Goal: Transaction & Acquisition: Book appointment/travel/reservation

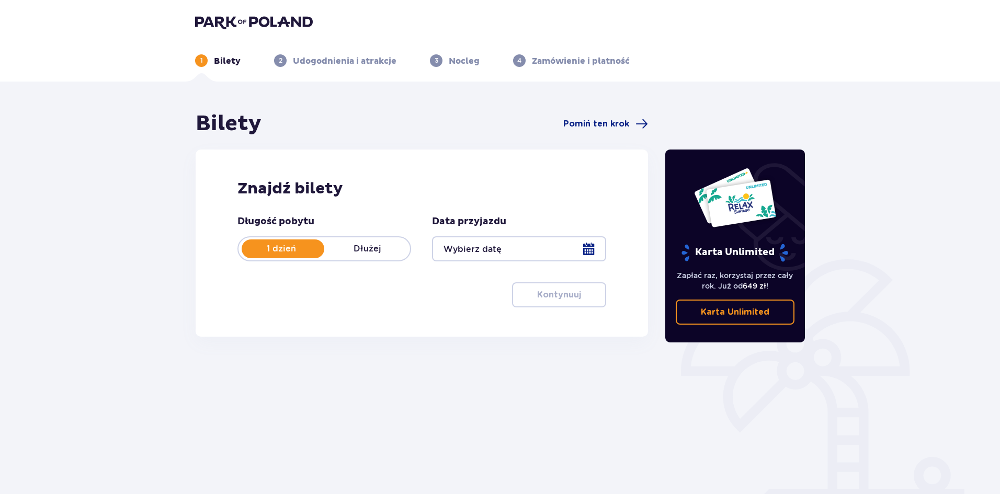
click at [456, 250] on div at bounding box center [519, 248] width 174 height 25
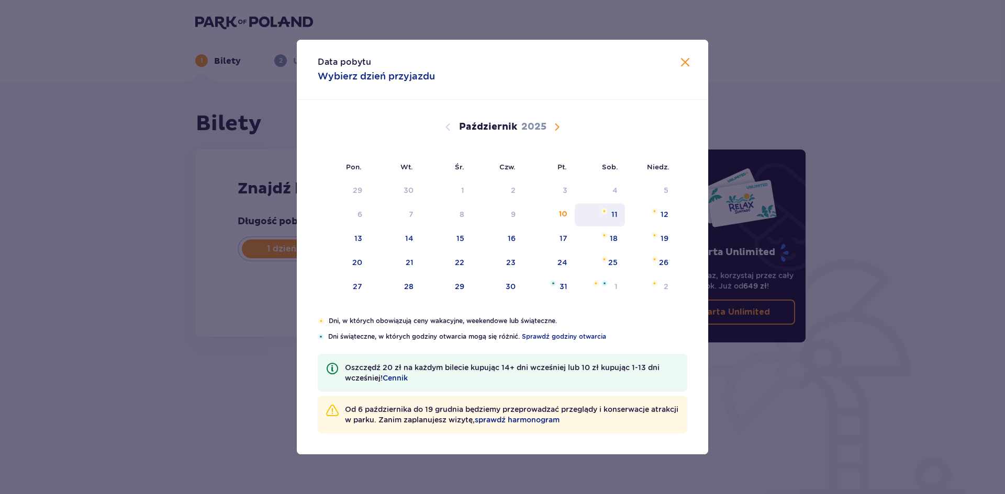
click at [620, 211] on div "11" at bounding box center [599, 215] width 51 height 23
type input "[DATE]"
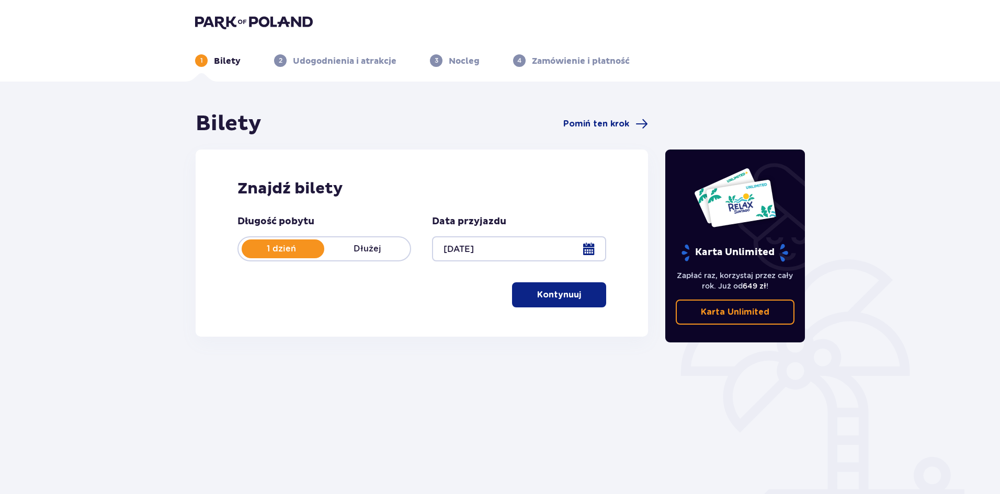
click at [542, 297] on p "Kontynuuj" at bounding box center [559, 295] width 44 height 12
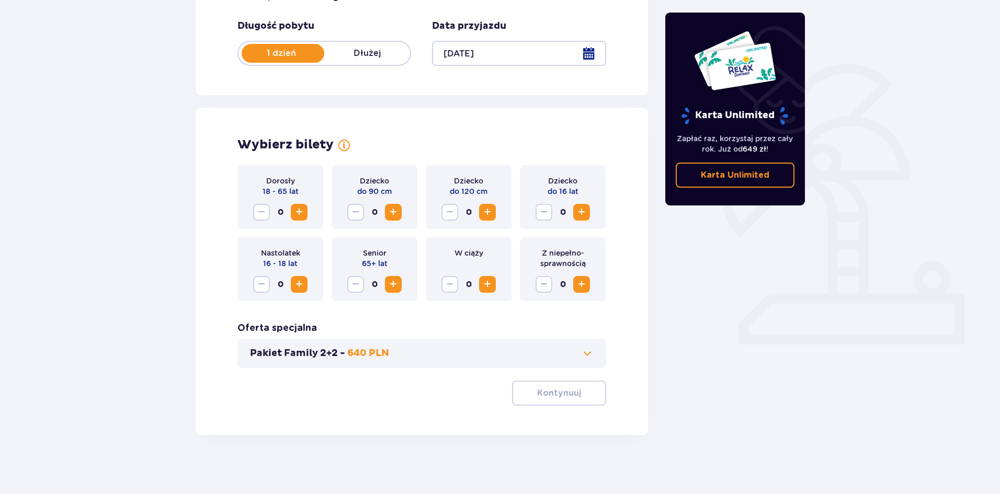
scroll to position [199, 0]
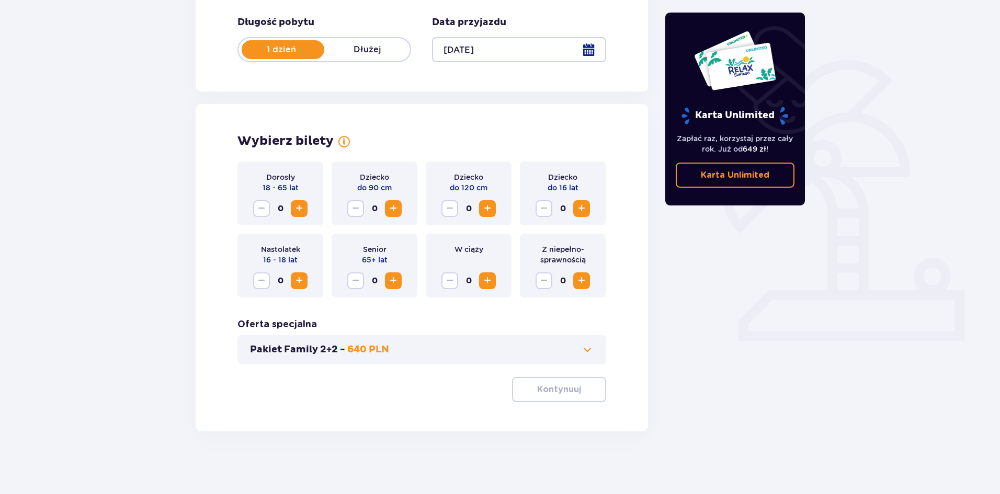
click at [296, 207] on span "Zwiększ" at bounding box center [299, 208] width 13 height 13
click at [553, 388] on p "Kontynuuj" at bounding box center [559, 390] width 44 height 12
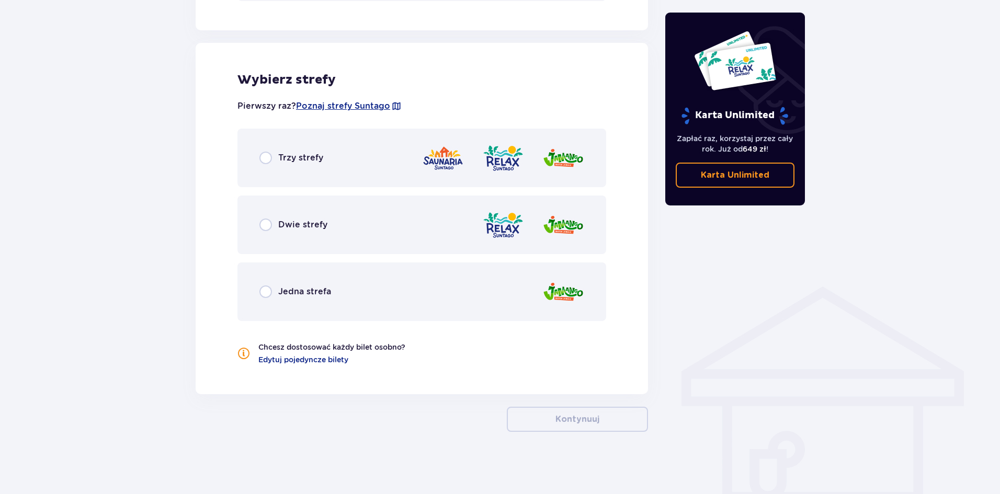
scroll to position [563, 0]
click at [265, 289] on input "radio" at bounding box center [266, 291] width 13 height 13
radio input "true"
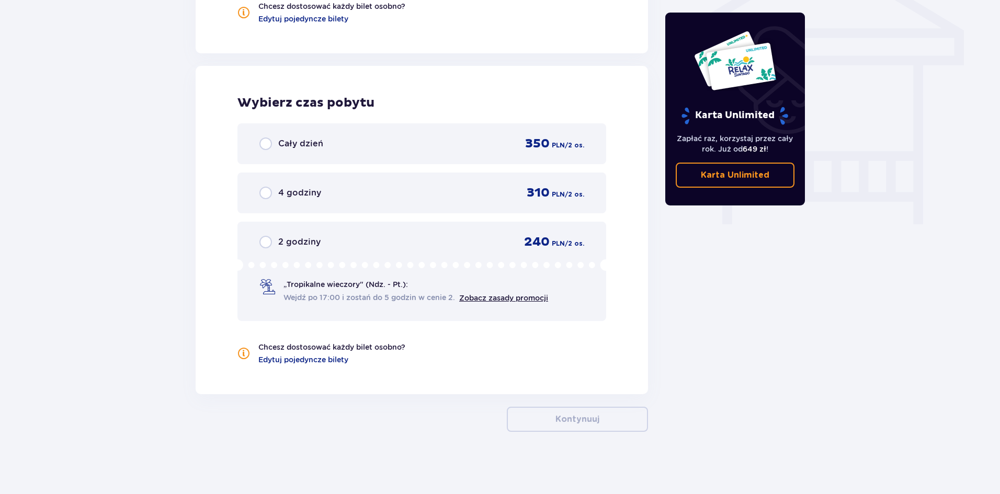
scroll to position [905, 0]
click at [263, 140] on input "radio" at bounding box center [266, 143] width 13 height 13
radio input "true"
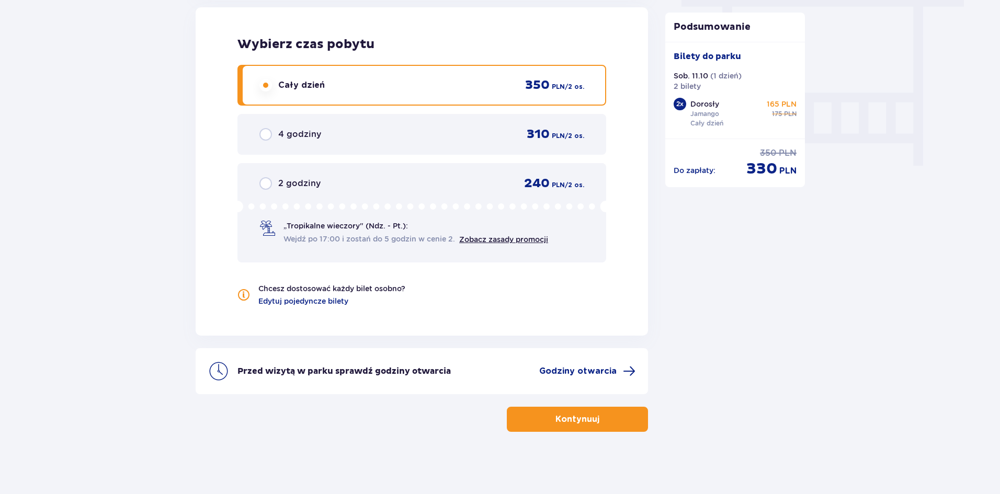
scroll to position [963, 0]
click at [581, 370] on span "Godziny otwarcia" at bounding box center [577, 371] width 77 height 12
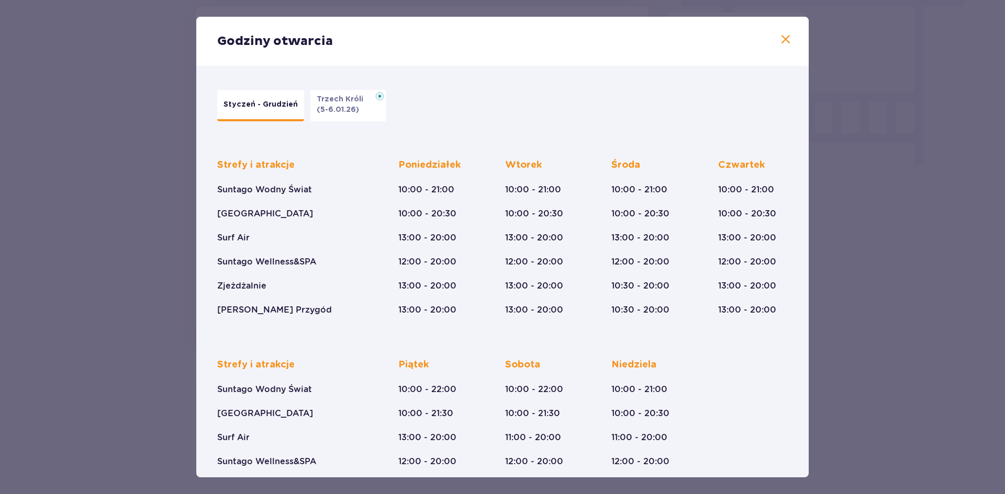
click at [779, 39] on span at bounding box center [785, 39] width 13 height 13
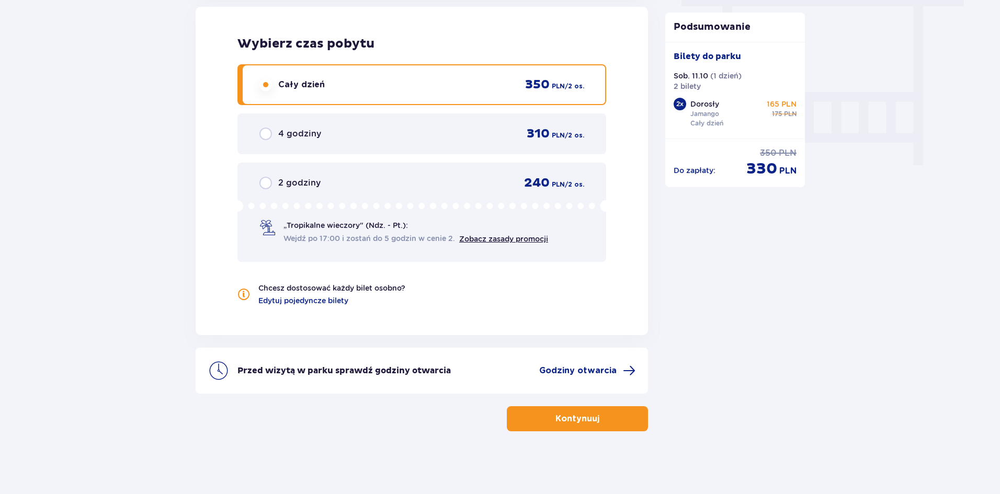
click at [569, 415] on p "Kontynuuj" at bounding box center [578, 419] width 44 height 12
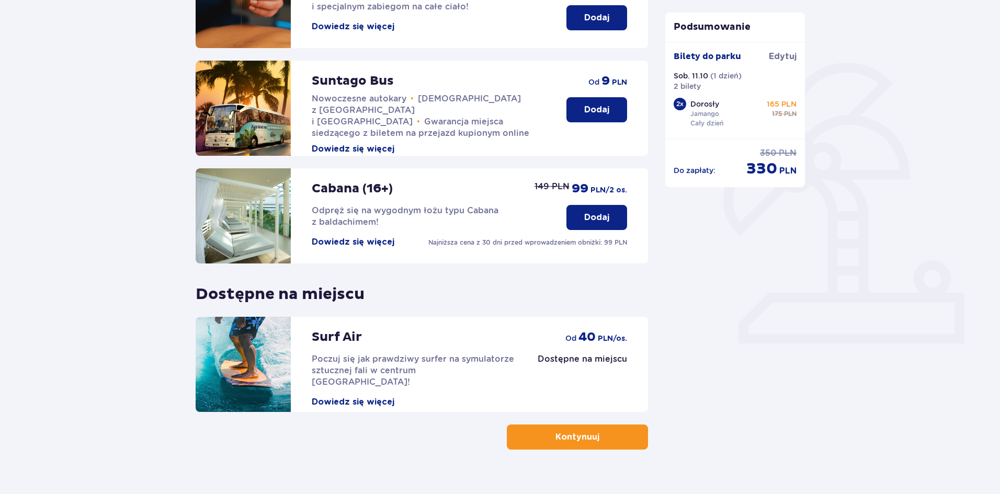
scroll to position [215, 0]
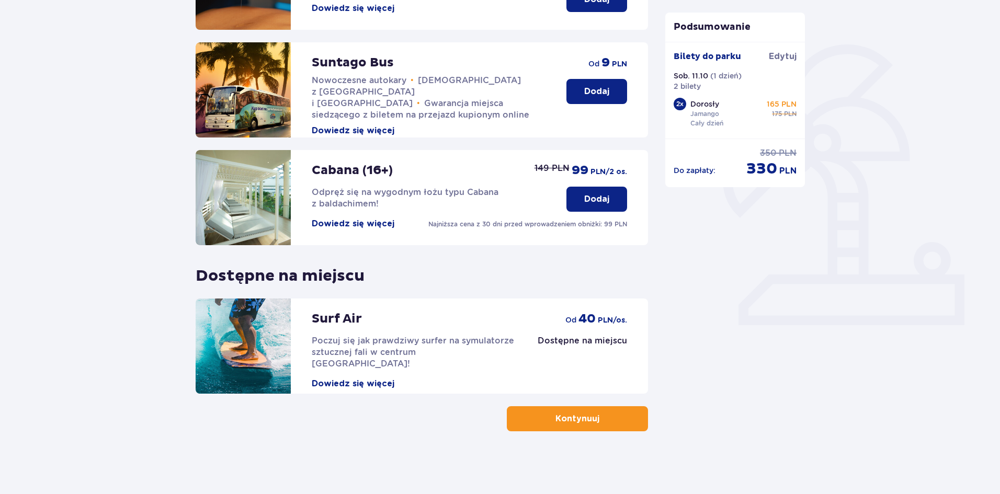
click at [597, 419] on span "button" at bounding box center [601, 419] width 13 height 13
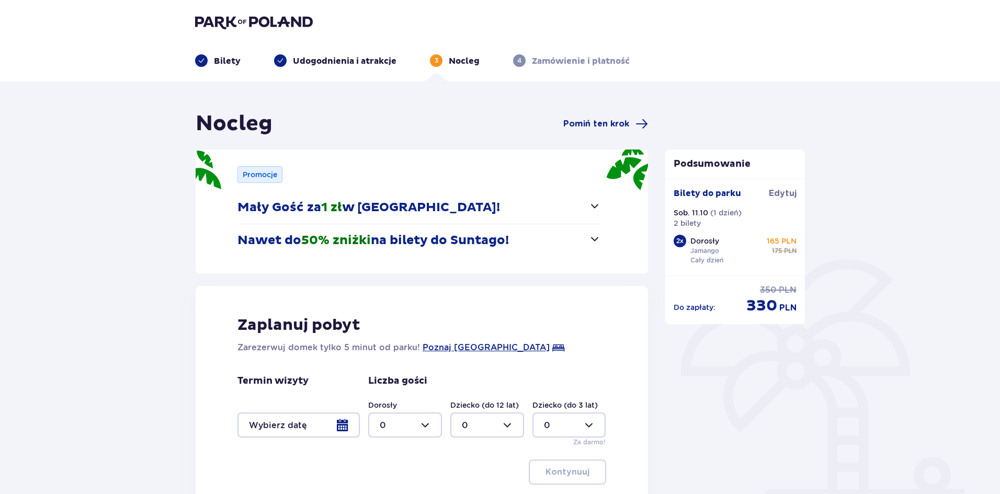
click at [592, 210] on span "button" at bounding box center [595, 206] width 13 height 13
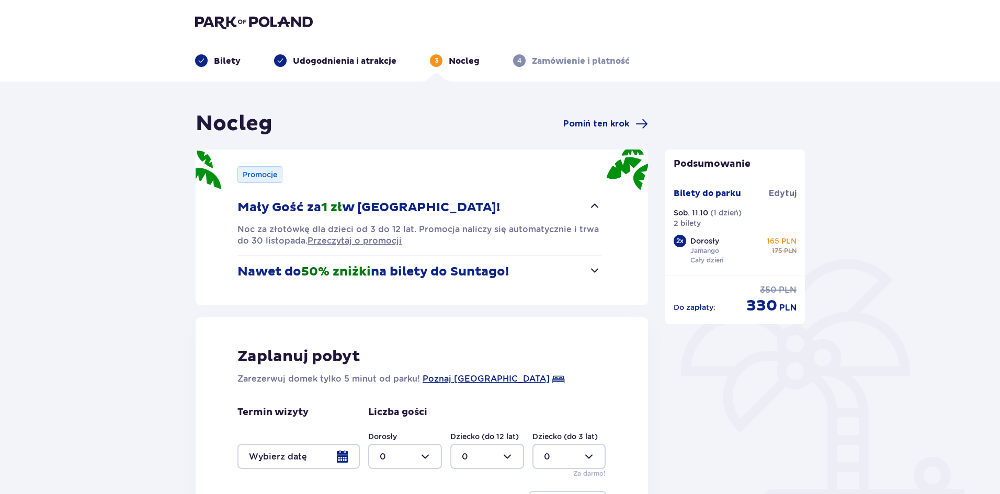
click at [354, 219] on button "Mały Gość za 1 zł w [GEOGRAPHIC_DATA]!" at bounding box center [420, 207] width 364 height 32
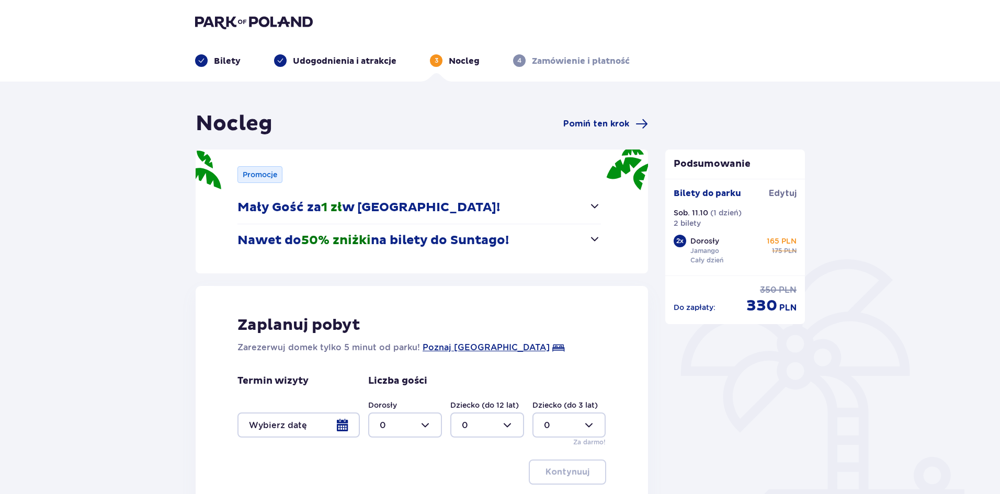
click at [348, 213] on p "Mały Gość za 1 zł w [GEOGRAPHIC_DATA]!" at bounding box center [369, 208] width 263 height 16
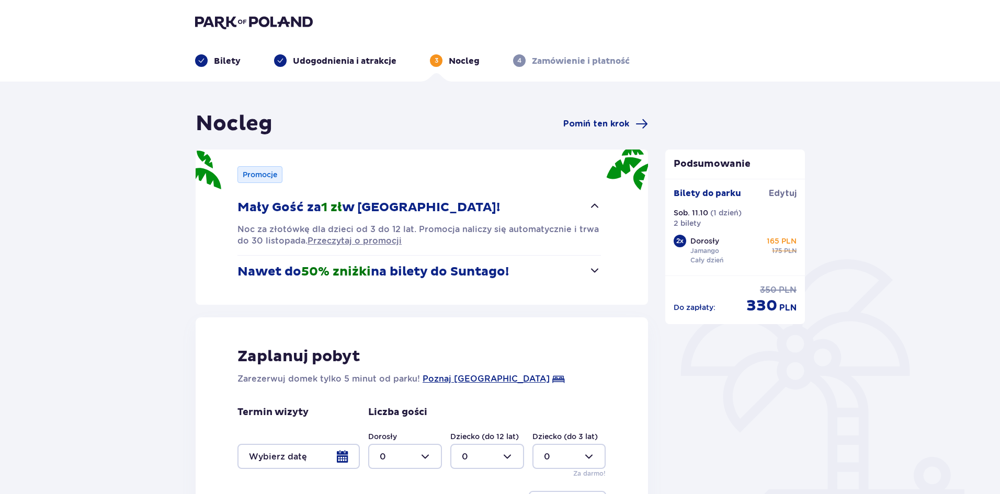
click at [331, 276] on span "50% zniżki" at bounding box center [336, 272] width 70 height 16
